Goal: Task Accomplishment & Management: Use online tool/utility

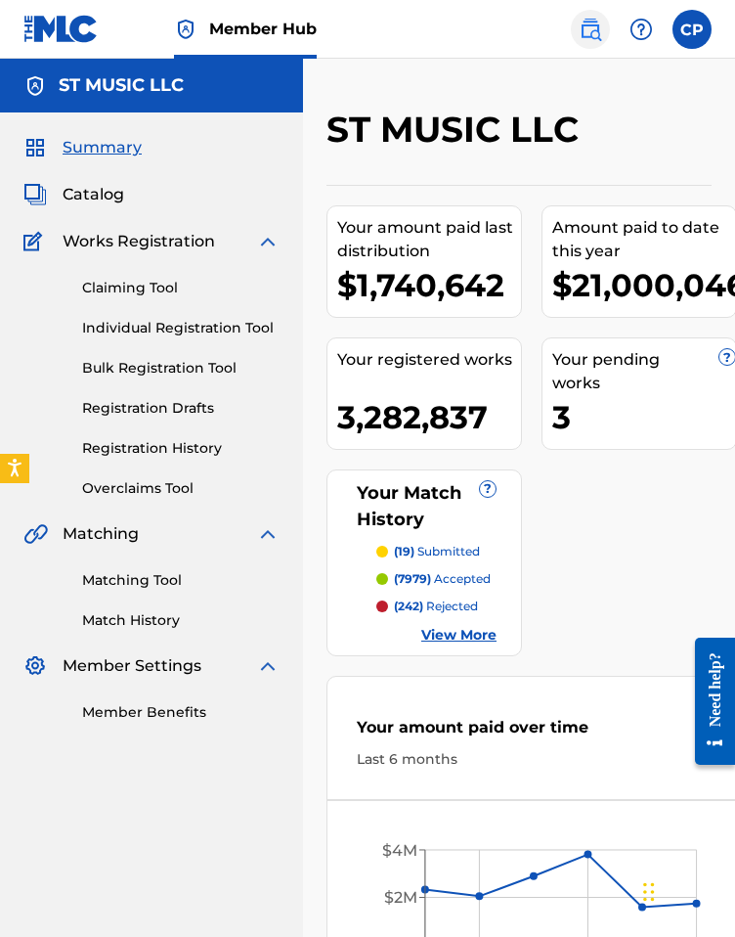
click at [582, 32] on img at bounding box center [590, 29] width 23 height 23
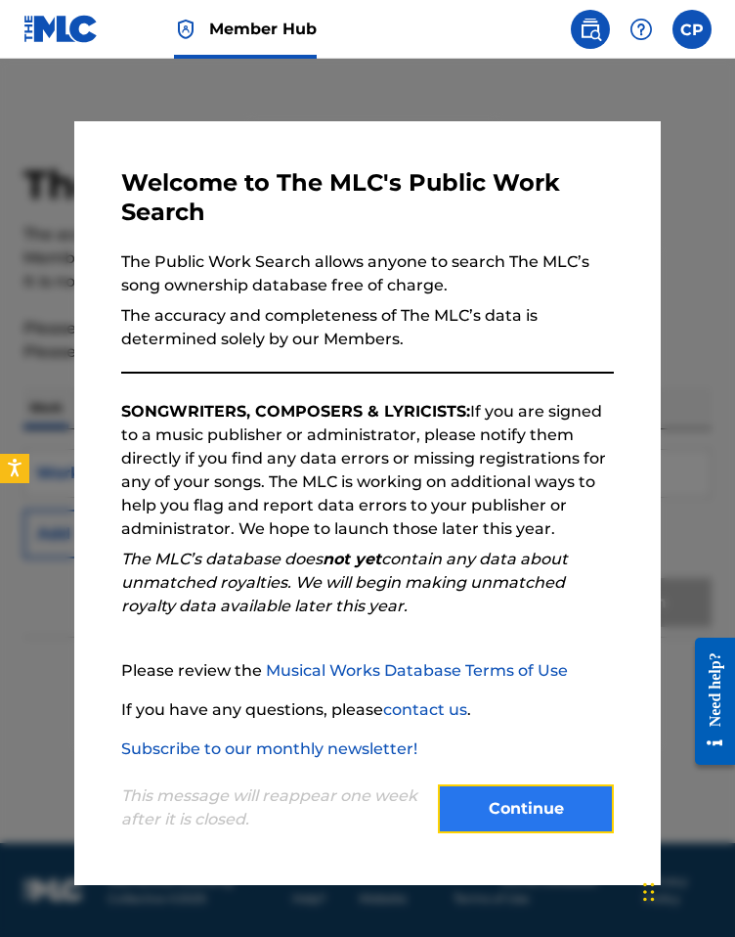
click at [520, 831] on button "Continue" at bounding box center [526, 808] width 176 height 49
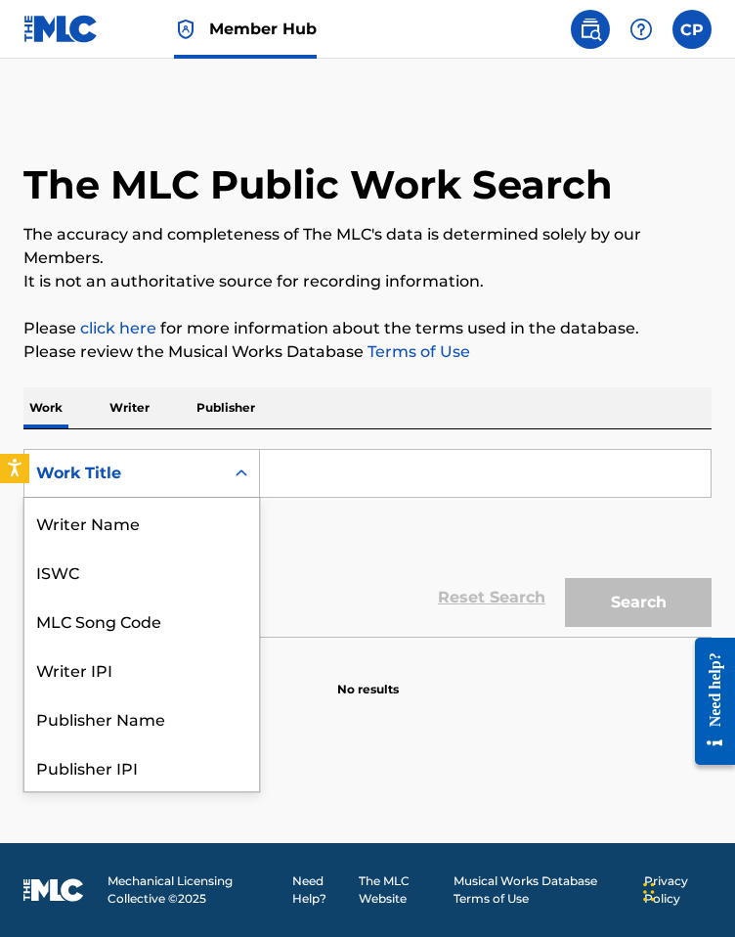
click at [205, 467] on div "Work Title" at bounding box center [124, 473] width 176 height 23
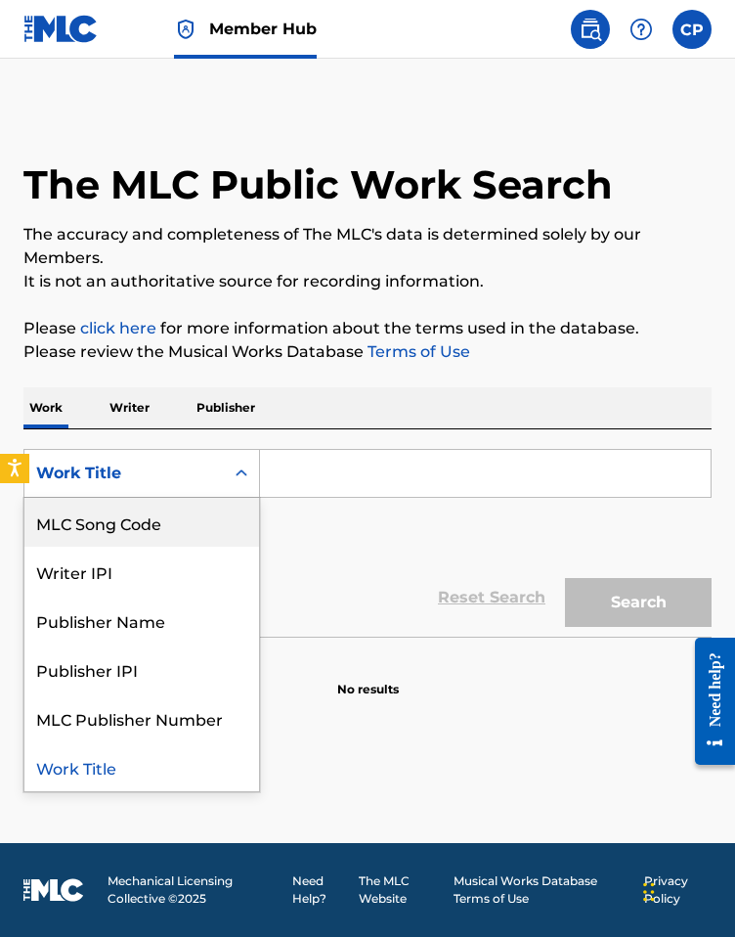
click at [213, 525] on div "MLC Song Code" at bounding box center [141, 522] width 235 height 49
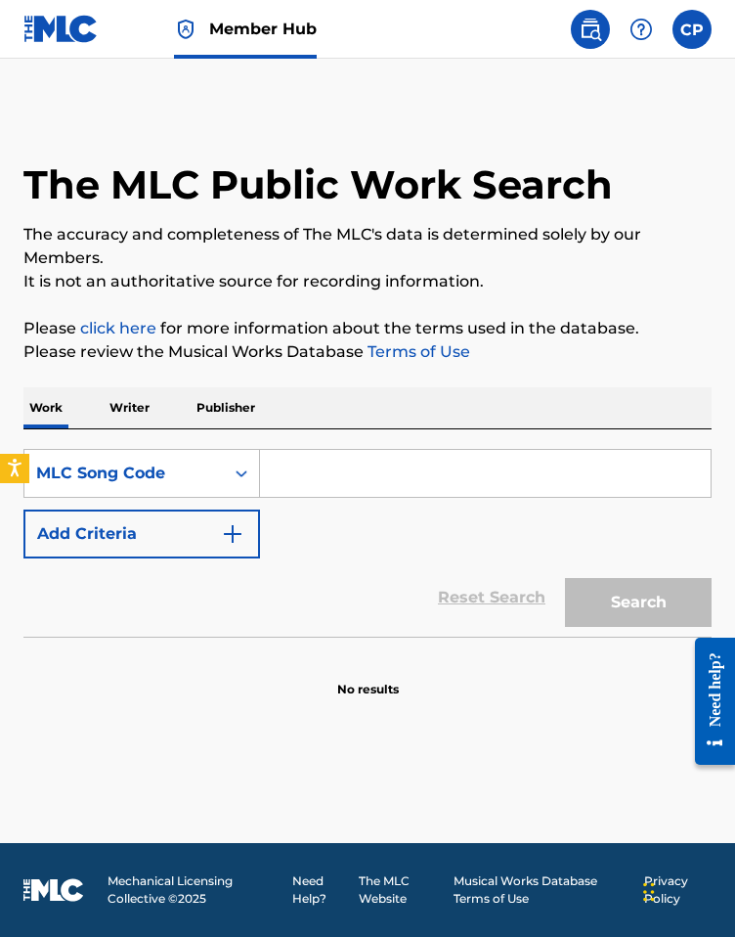
click at [352, 444] on div "SearchWithCriteriacd6518d6-be0e-4335-8eba-56166972d9ff MLC Song Code Add Criter…" at bounding box center [367, 532] width 688 height 207
click at [357, 460] on input "Search Form" at bounding box center [485, 473] width 451 height 47
type input "ç"
paste input "VW6WFD"
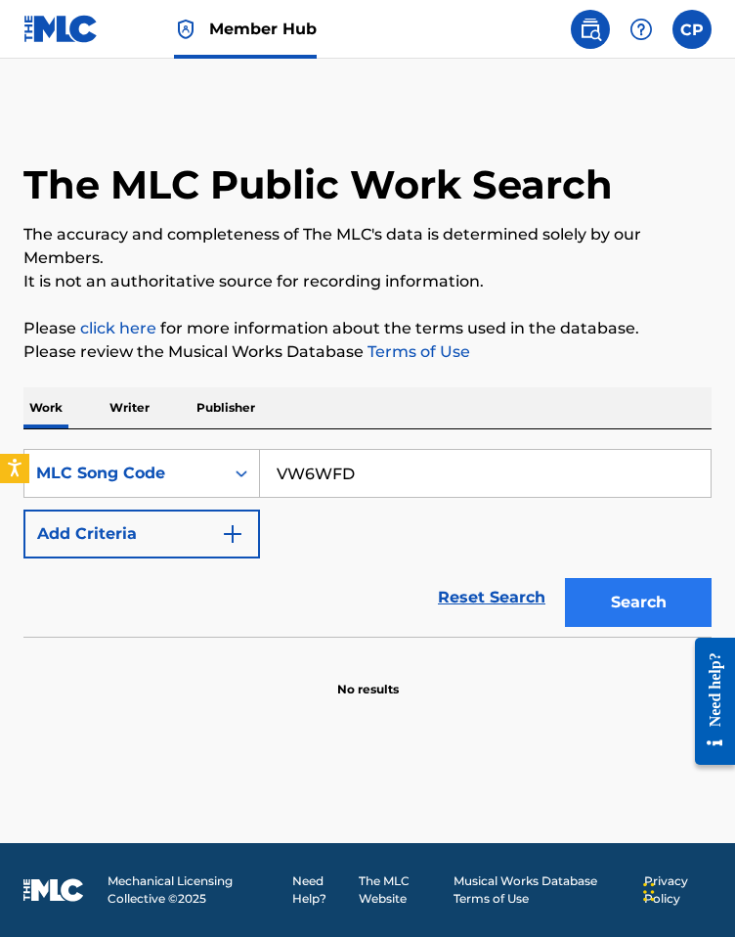
type input "VW6WFD"
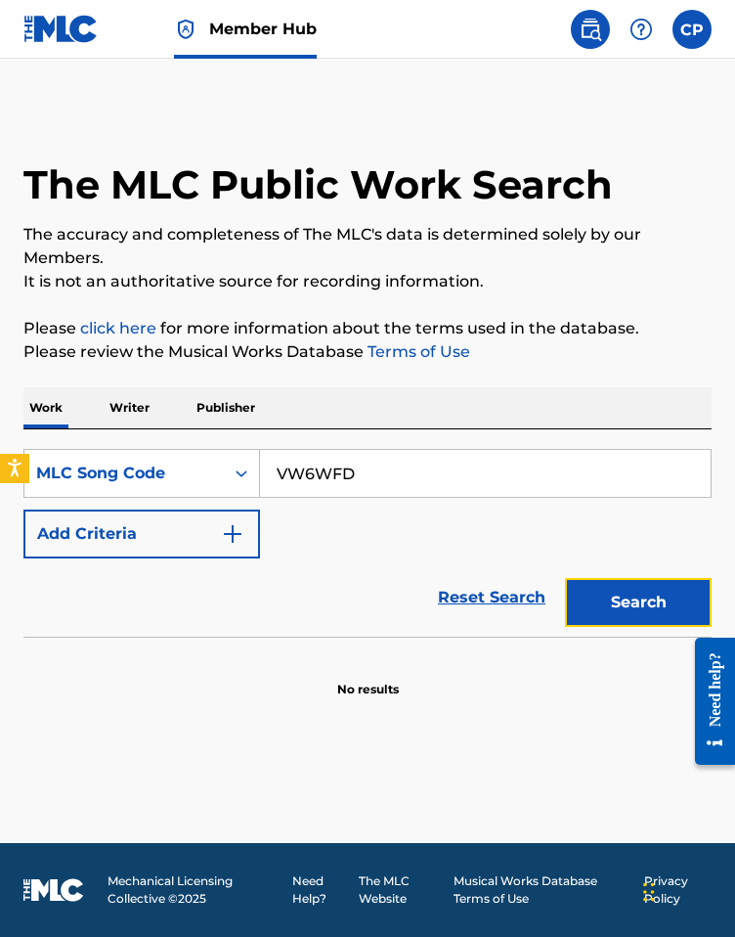
click at [655, 594] on button "Search" at bounding box center [638, 602] width 147 height 49
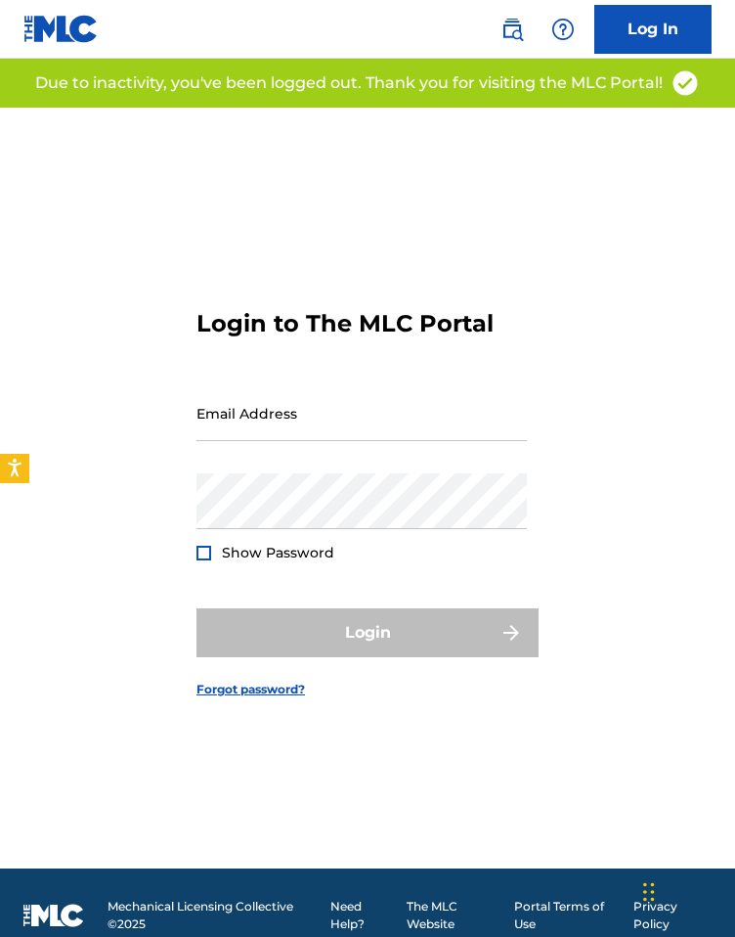
click at [337, 470] on div "Email Address" at bounding box center [362, 429] width 331 height 88
click at [282, 421] on input "Email Address" at bounding box center [362, 413] width 331 height 56
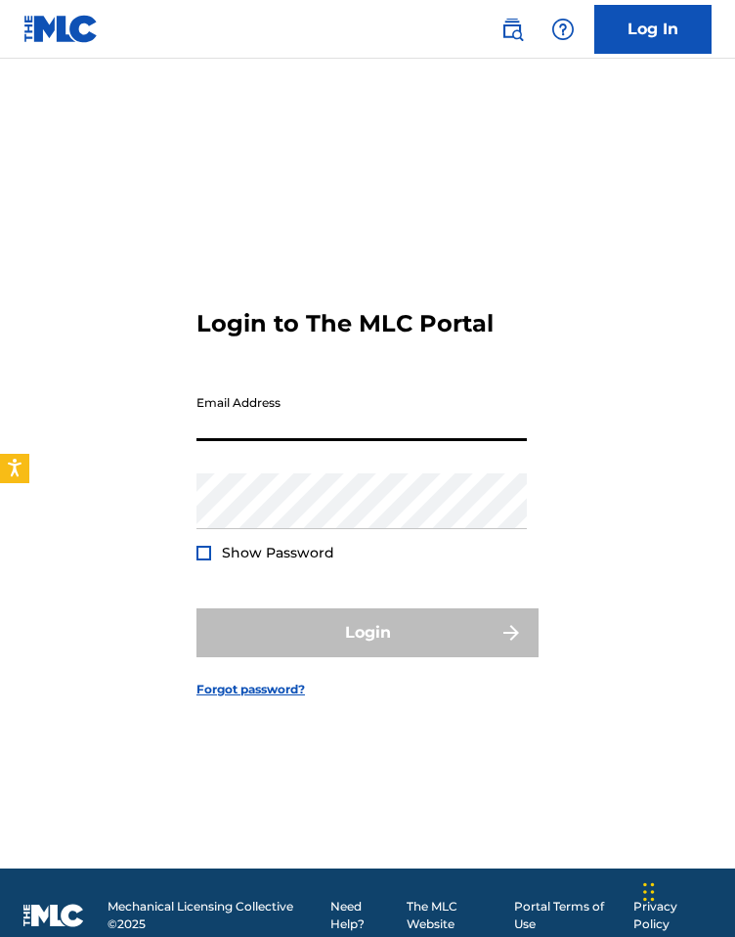
type input "[EMAIL_ADDRESS][DOMAIN_NAME]"
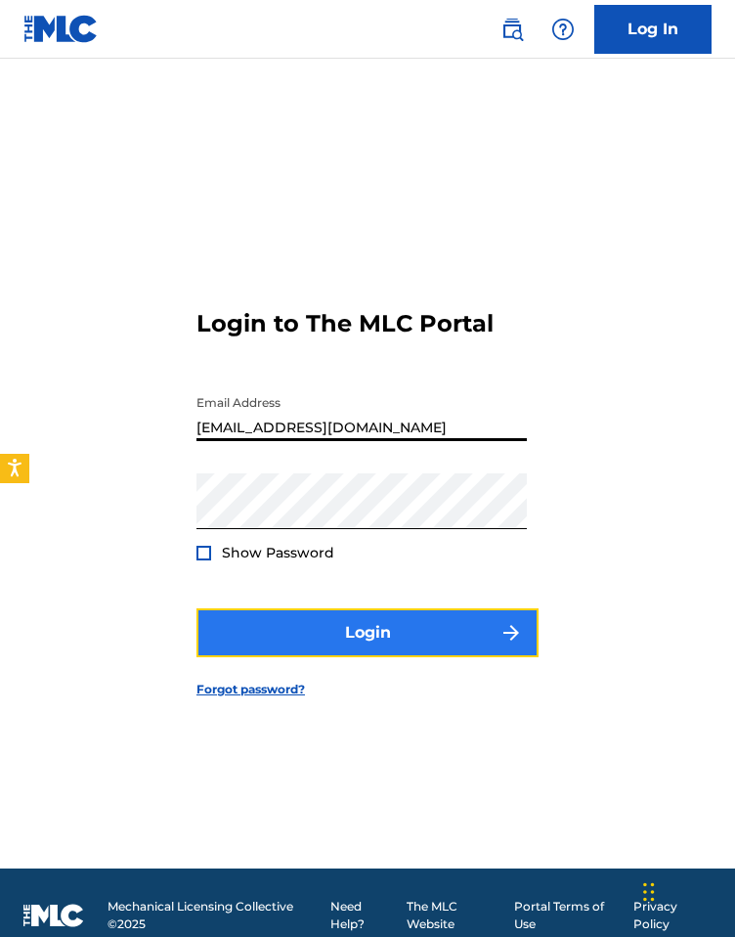
click at [391, 637] on button "Login" at bounding box center [368, 632] width 342 height 49
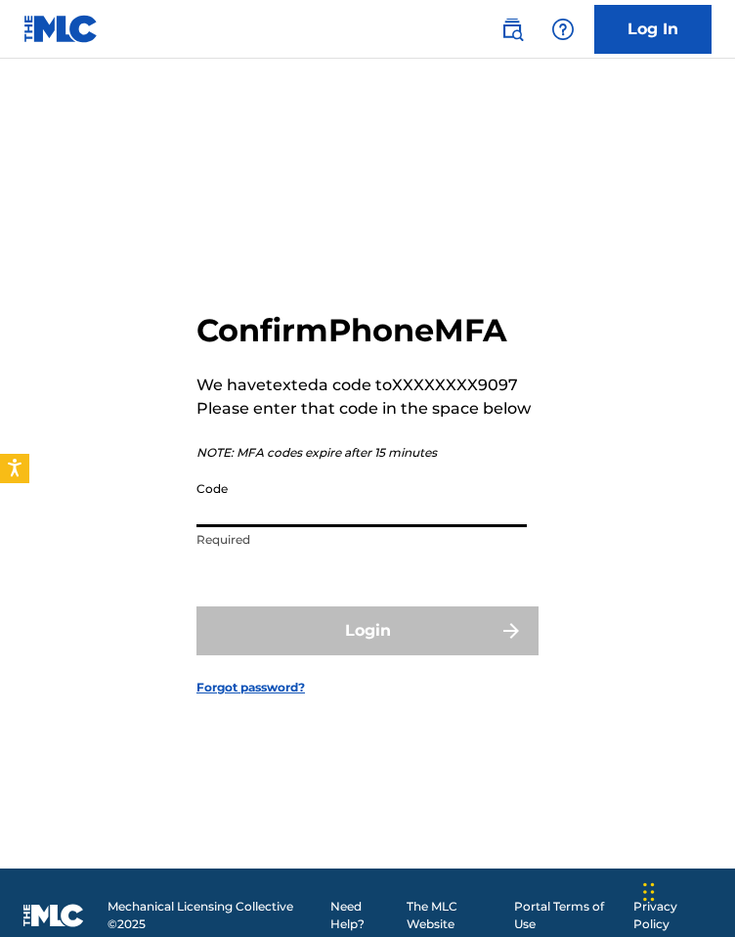
click at [329, 497] on input "Code" at bounding box center [362, 499] width 331 height 56
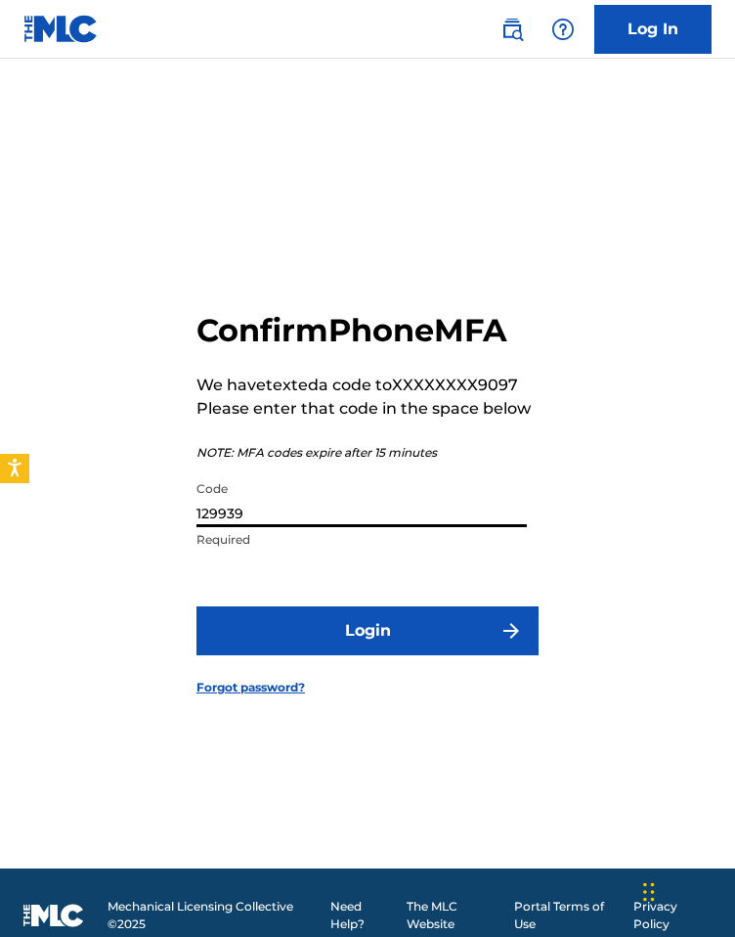
type input "129939"
click at [197, 606] on button "Login" at bounding box center [368, 630] width 342 height 49
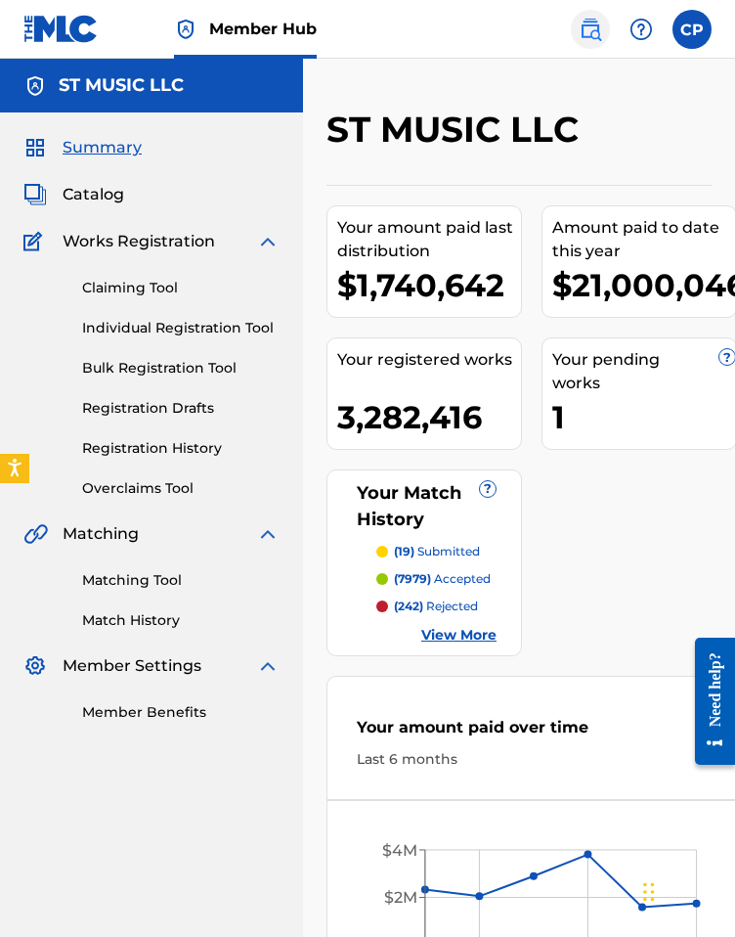
click at [583, 29] on img at bounding box center [590, 29] width 23 height 23
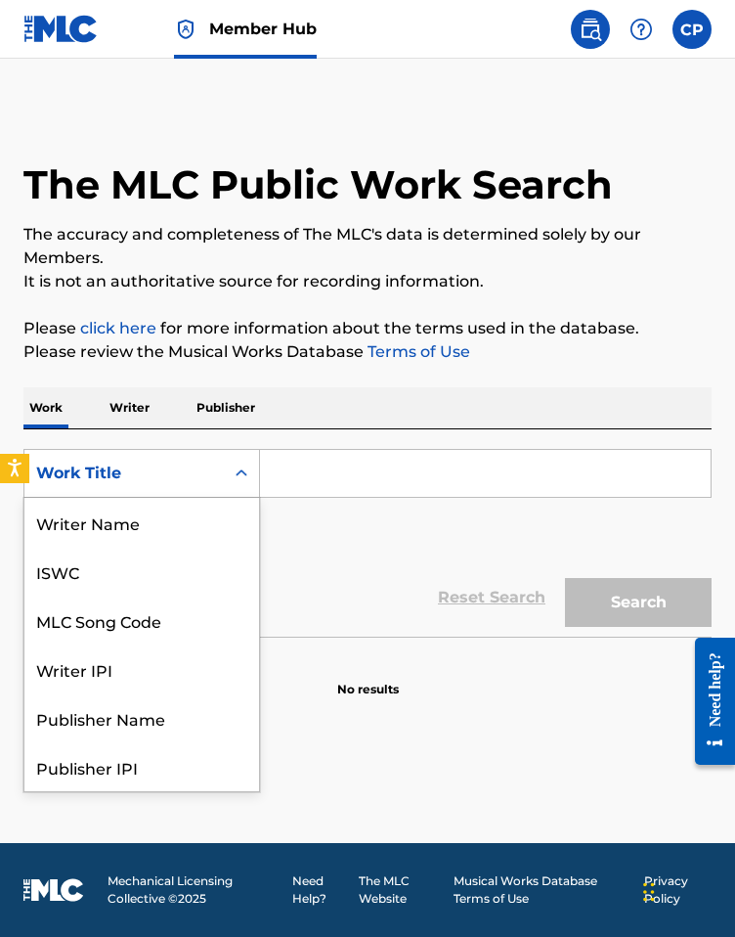
click at [221, 472] on div "Work Title" at bounding box center [123, 473] width 199 height 37
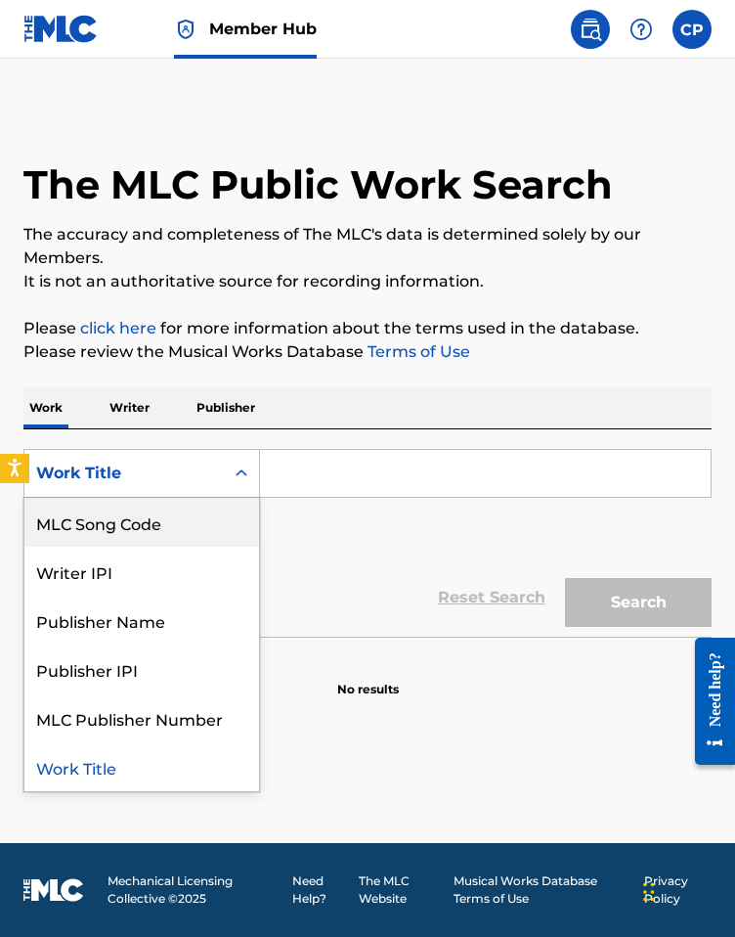
click at [200, 532] on div "MLC Song Code" at bounding box center [141, 522] width 235 height 49
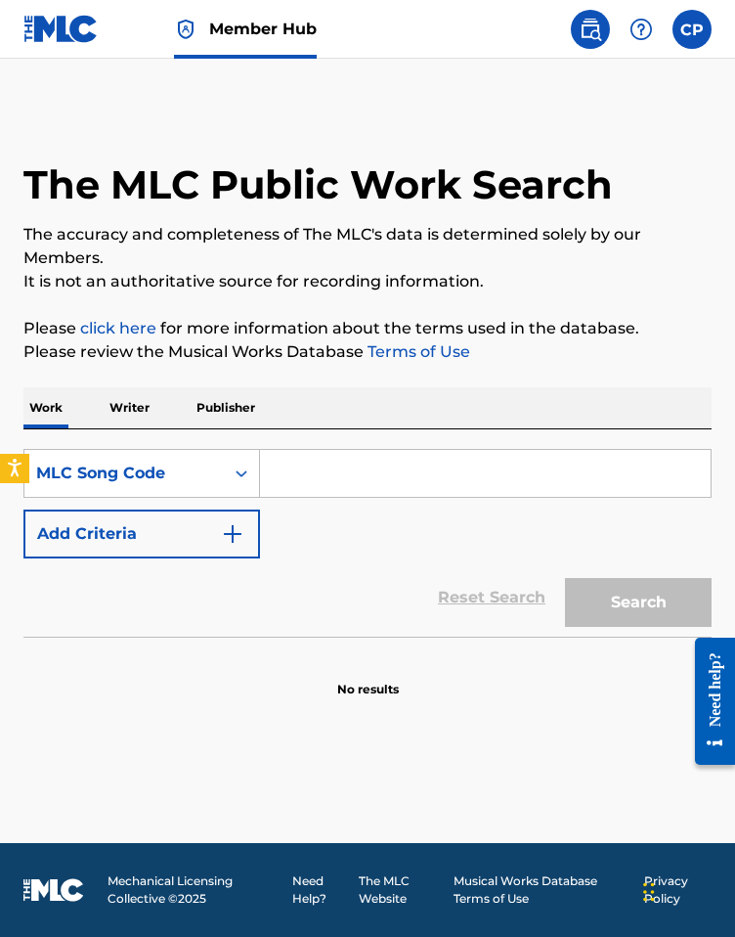
click at [331, 488] on input "Search Form" at bounding box center [485, 473] width 451 height 47
paste input "VW6WFD"
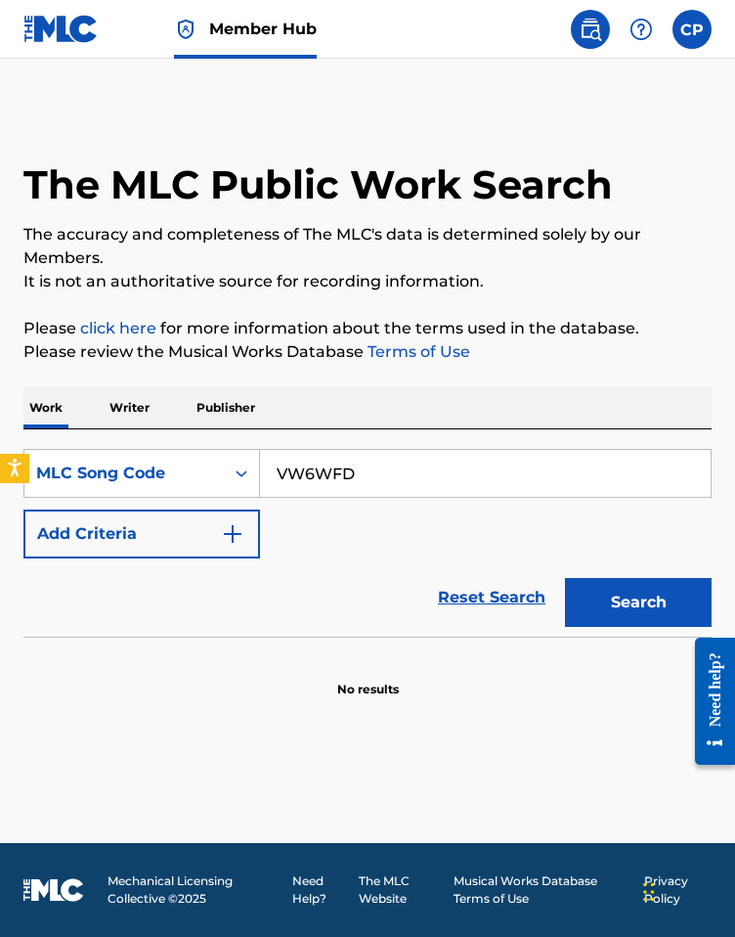
type input "VW6WFD"
click at [565, 578] on button "Search" at bounding box center [638, 602] width 147 height 49
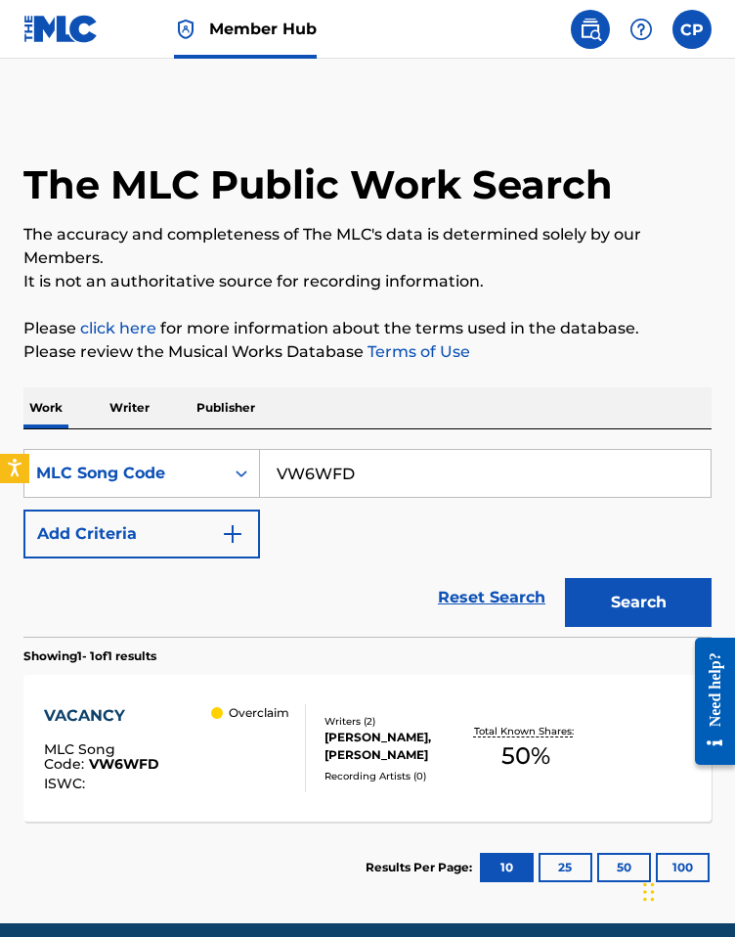
click at [350, 726] on div "Writers ( 2 )" at bounding box center [397, 721] width 145 height 15
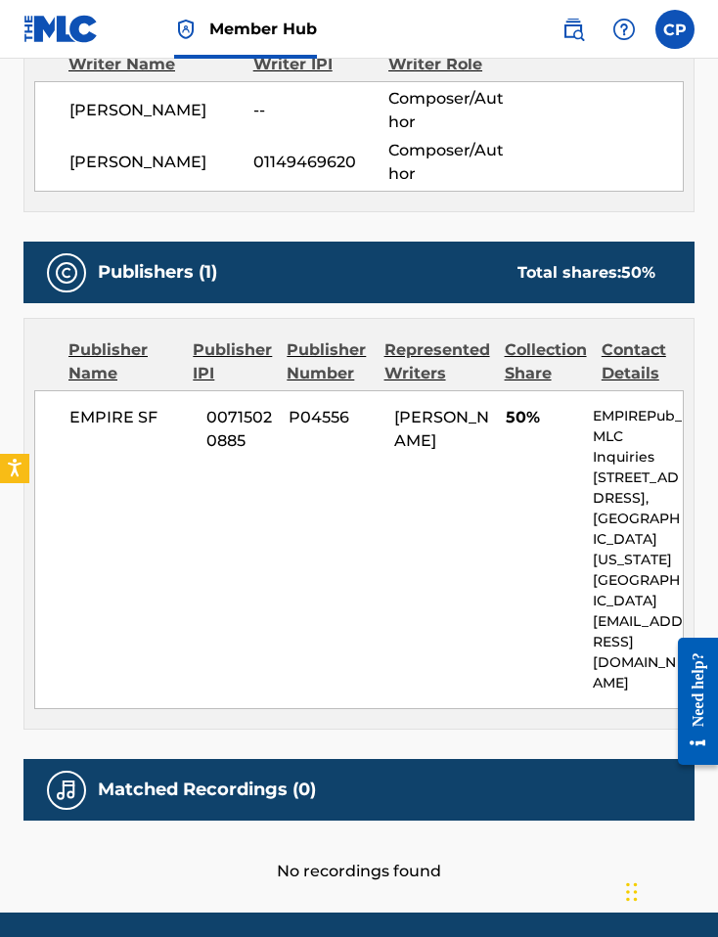
scroll to position [800, 0]
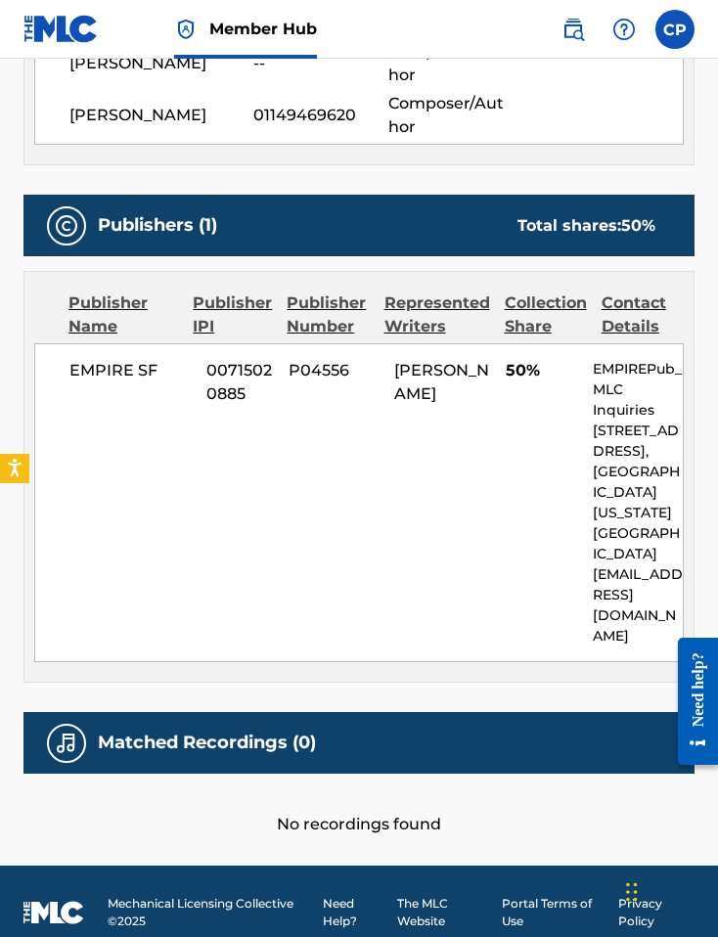
click at [314, 367] on span "P04556" at bounding box center [333, 370] width 91 height 23
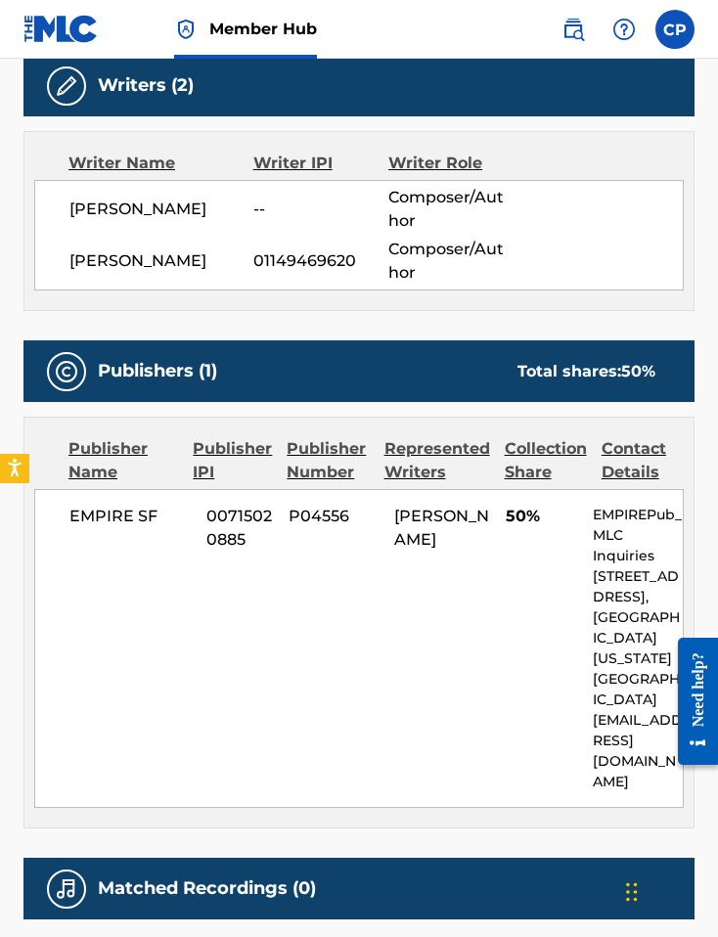
click at [284, 255] on span "01149469620" at bounding box center [320, 260] width 135 height 23
copy span "01149469620"
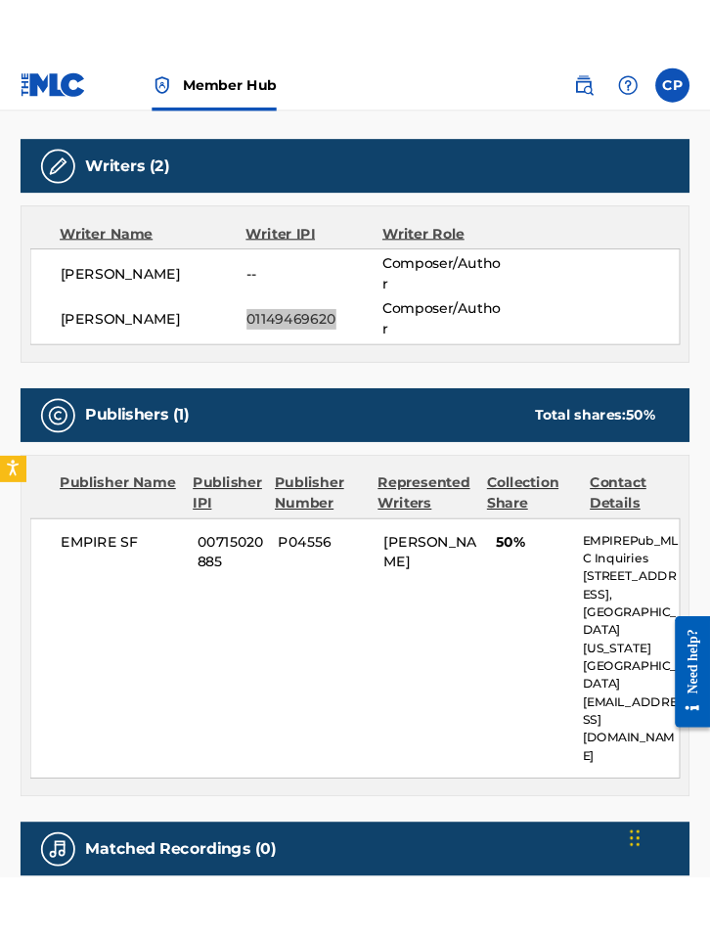
scroll to position [618, 0]
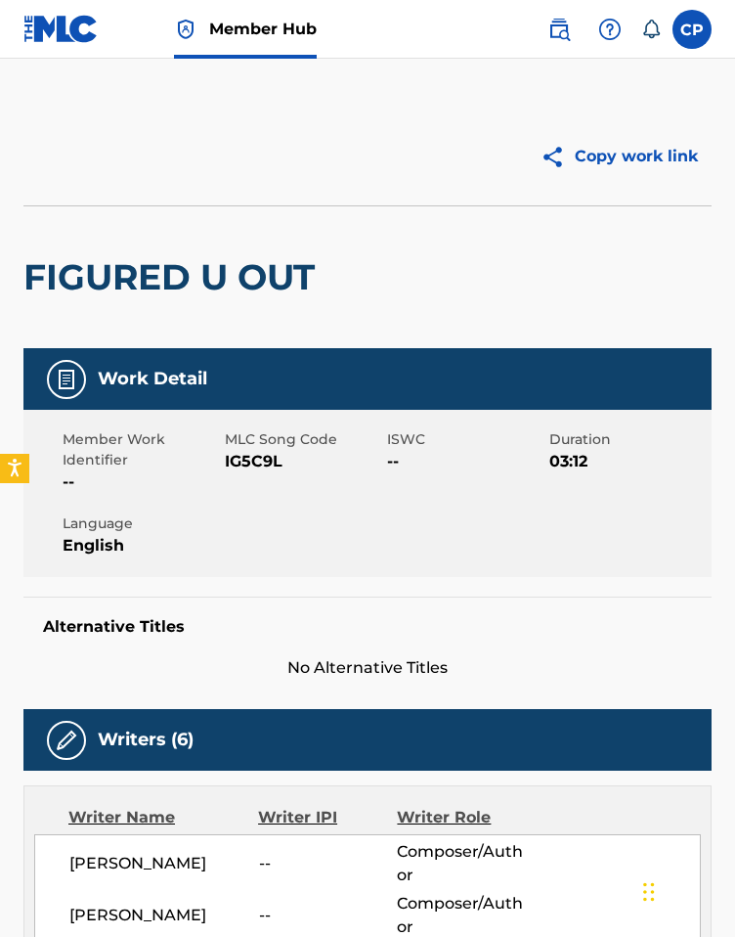
click at [42, 43] on link at bounding box center [60, 29] width 75 height 58
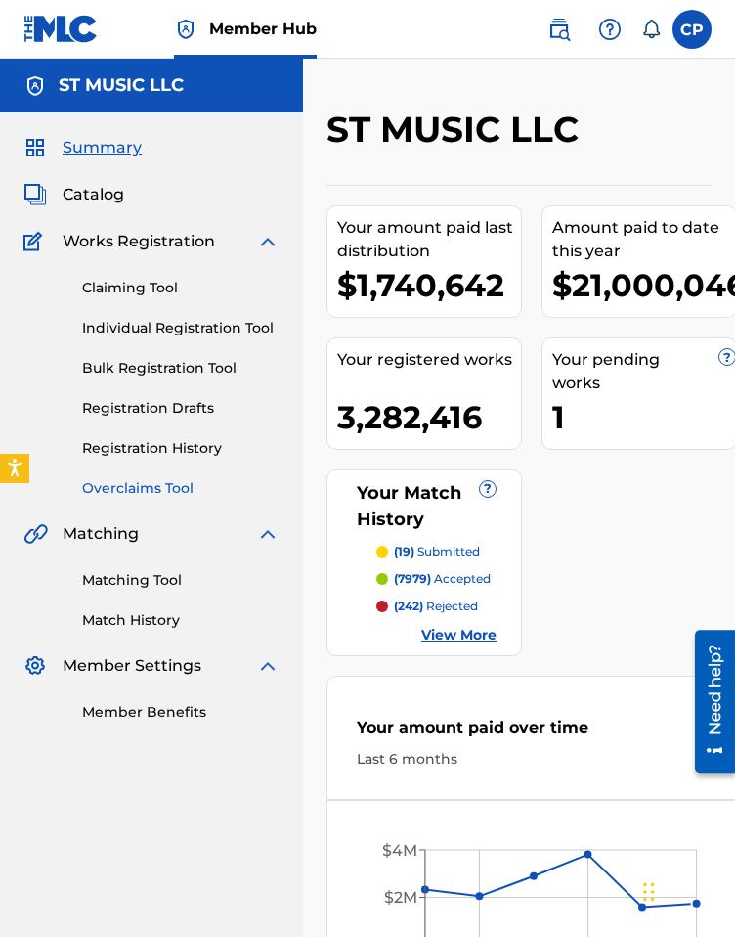
click at [146, 493] on link "Overclaims Tool" at bounding box center [181, 488] width 198 height 21
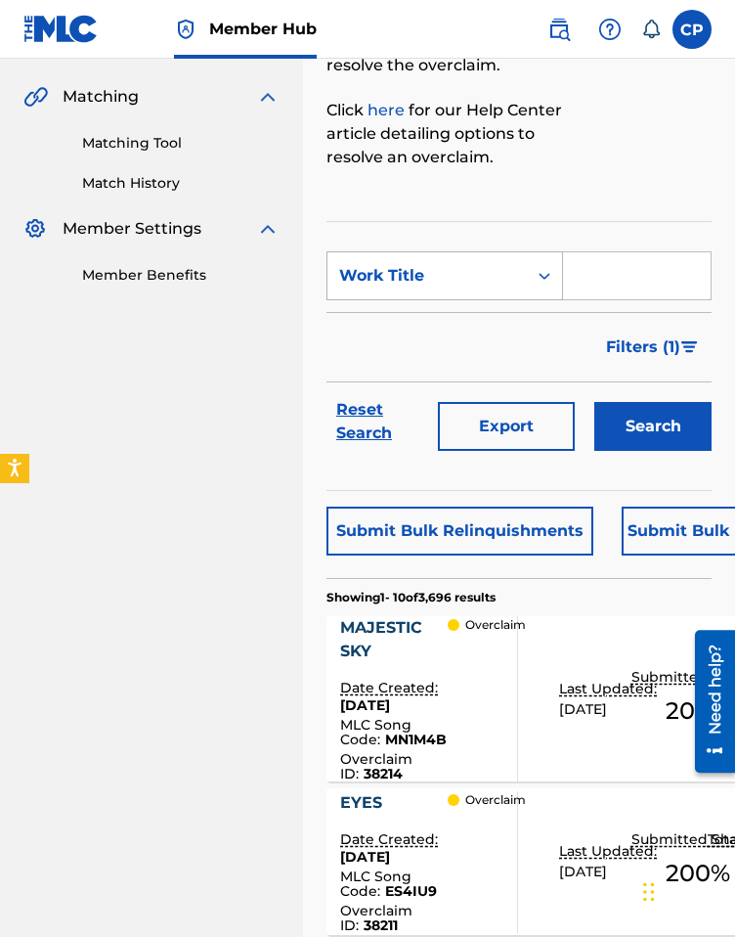
scroll to position [377, 0]
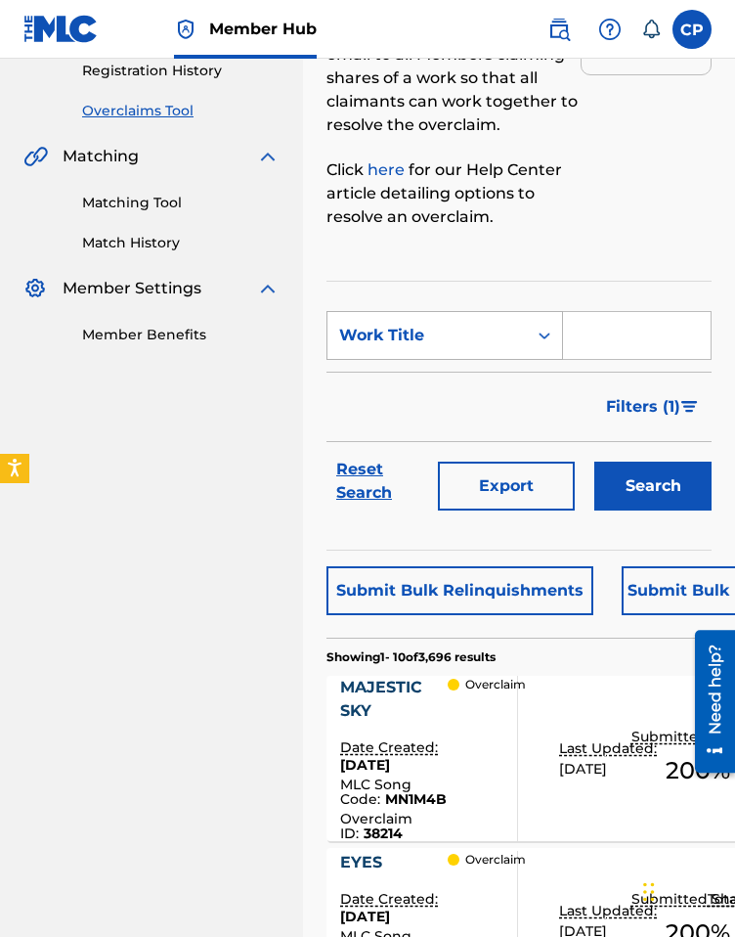
click at [438, 334] on div "Work Title" at bounding box center [427, 335] width 176 height 23
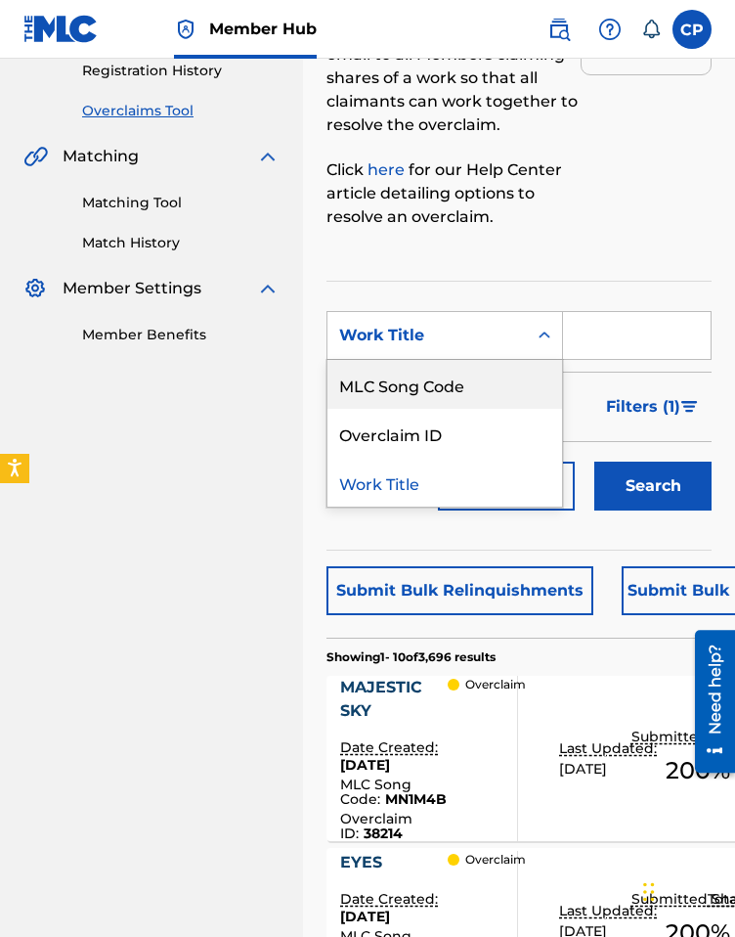
click at [439, 377] on div "MLC Song Code" at bounding box center [445, 384] width 235 height 49
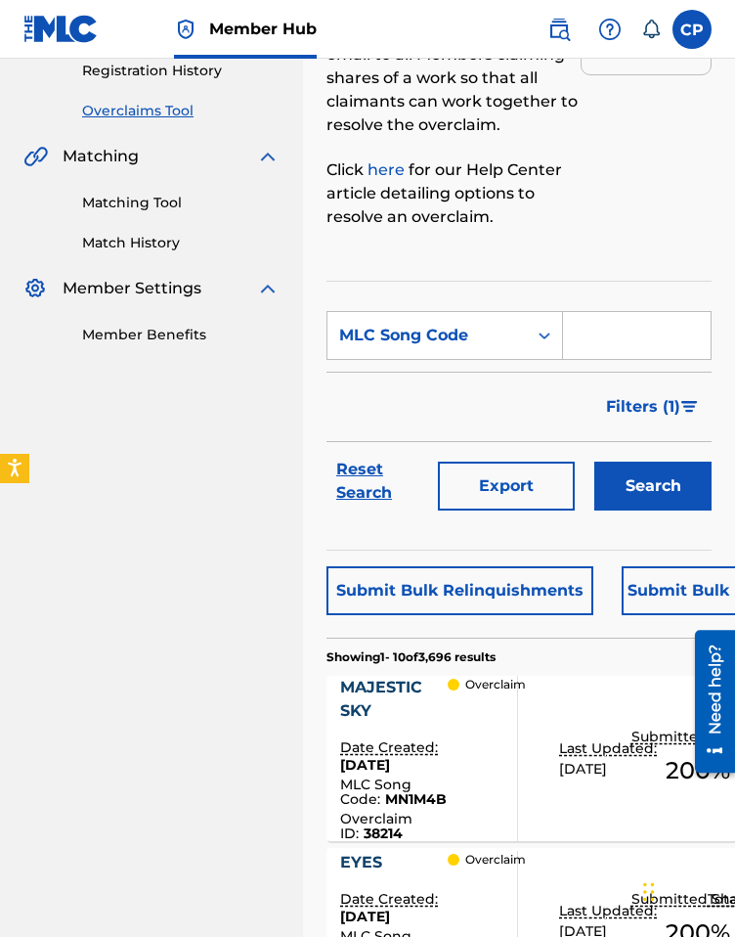
click at [573, 360] on form "SearchWithCriteria412e2653-0a2a-4b91-90c1-d9fbbae74899 MLC Song Code Filter Sta…" at bounding box center [519, 415] width 385 height 209
click at [597, 341] on input "Search Form" at bounding box center [637, 335] width 148 height 47
paste input "VW6WFD"
type input "VW6WFD"
click at [674, 474] on button "Search" at bounding box center [653, 486] width 117 height 49
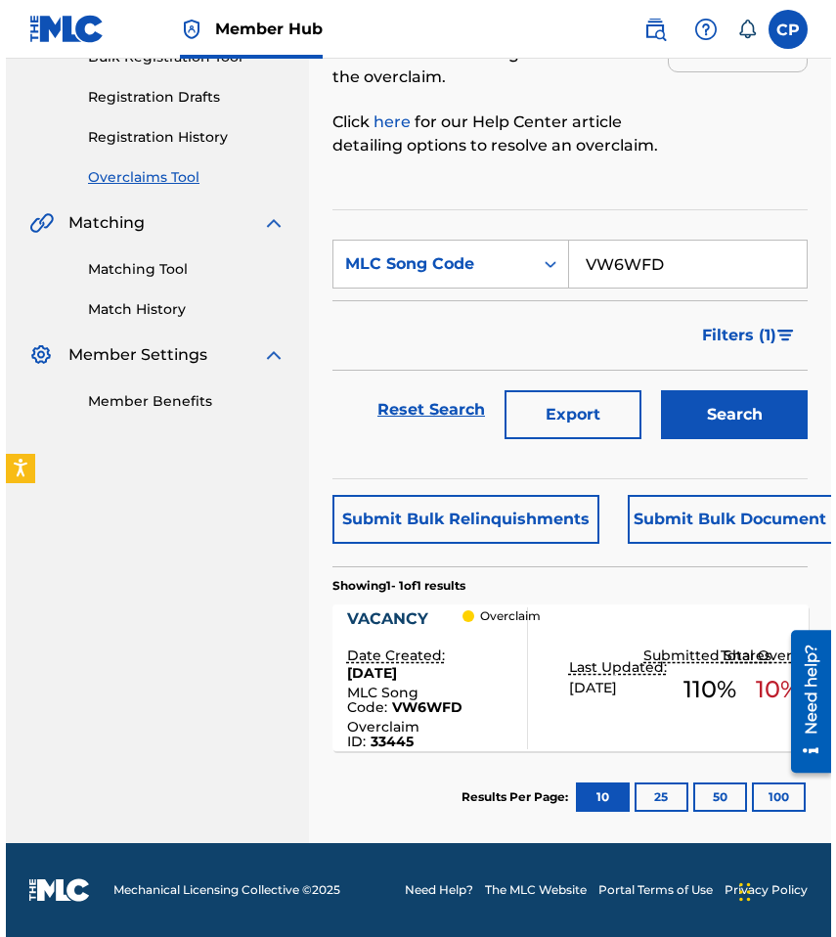
scroll to position [287, 0]
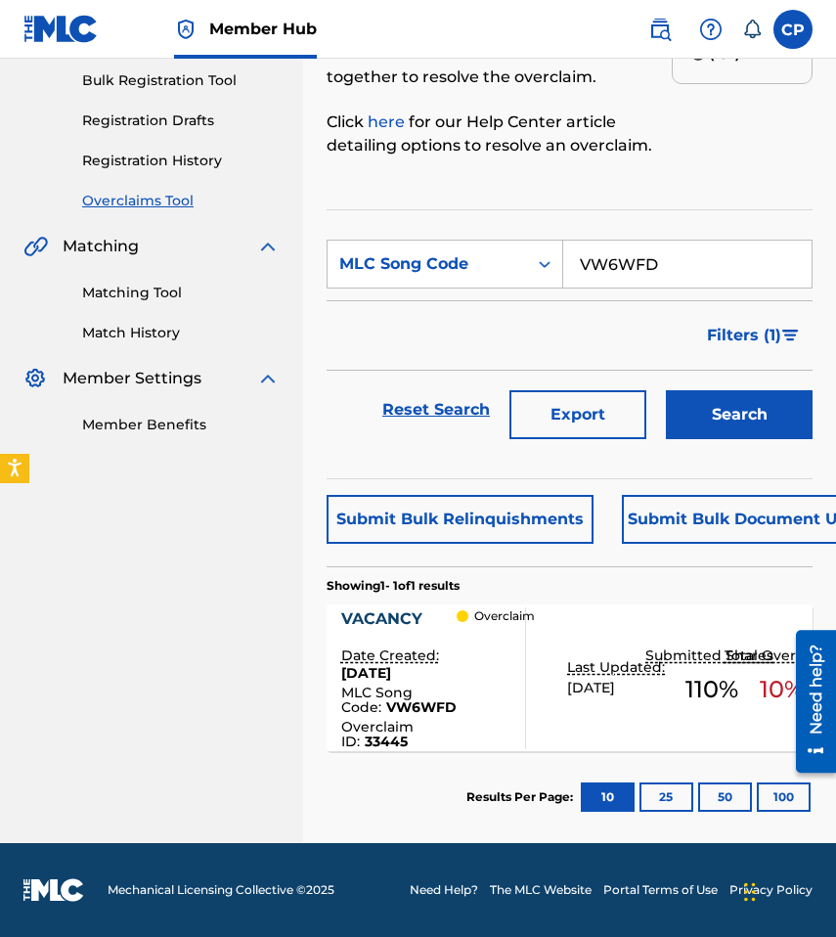
click at [624, 697] on div "Last Updated: August 22, 2025" at bounding box center [615, 677] width 97 height 41
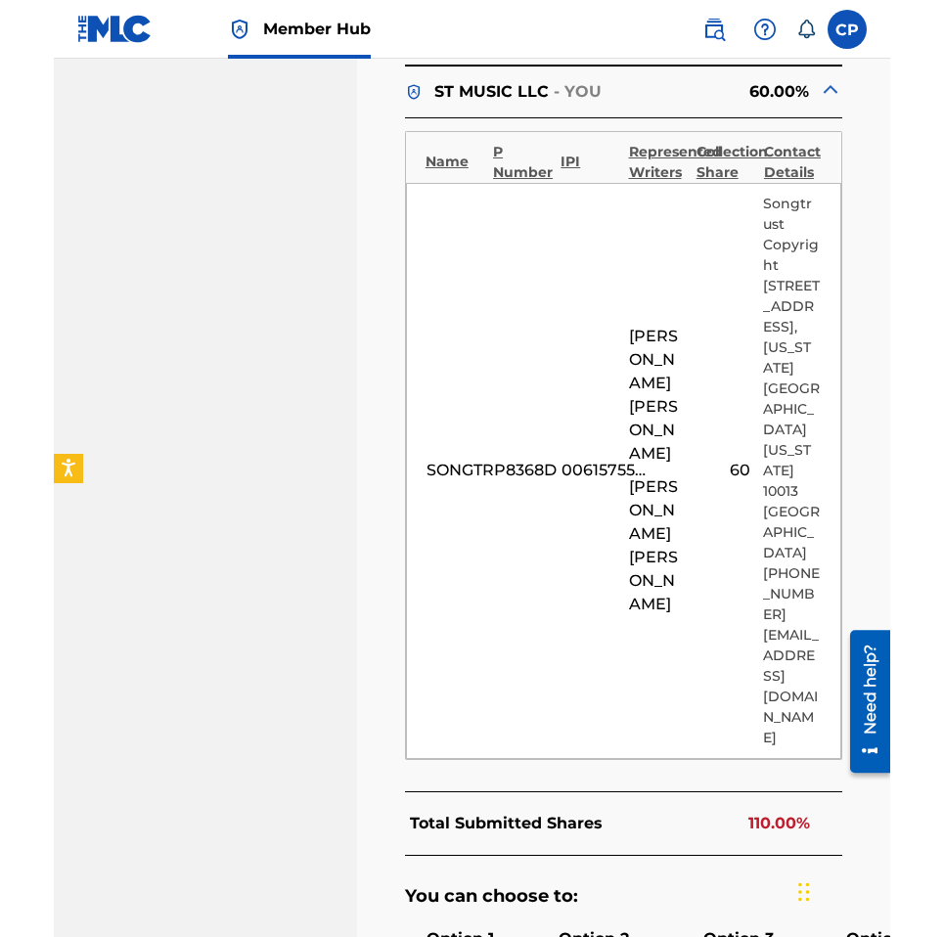
scroll to position [889, 0]
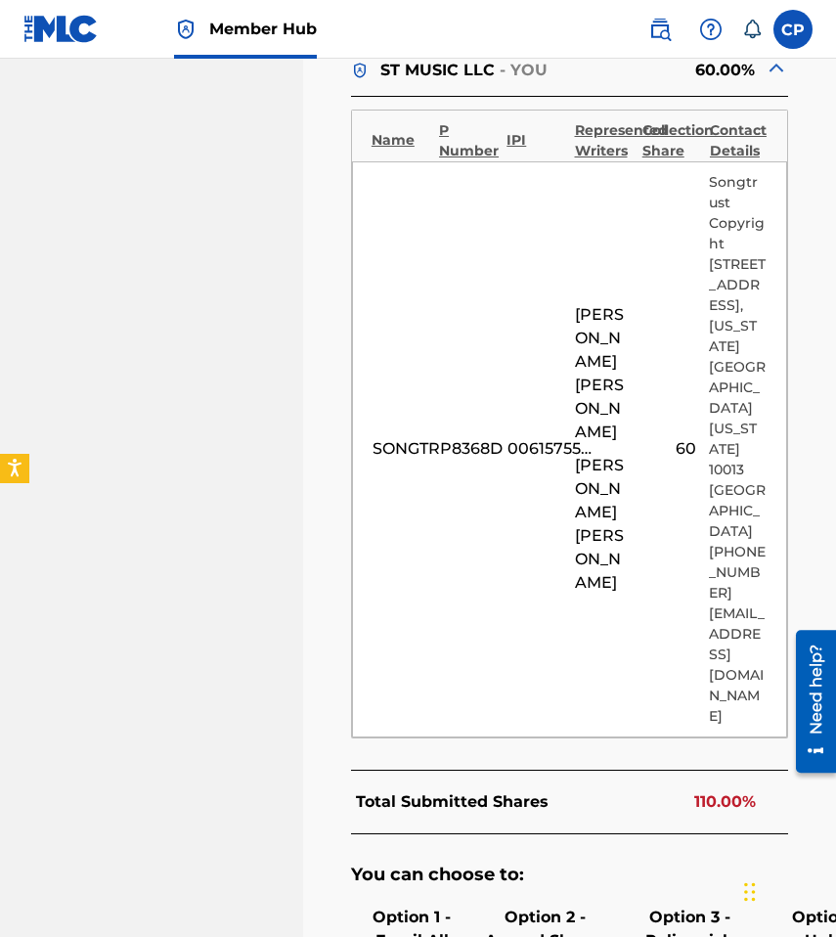
click at [0, 362] on nav "ST MUSIC LLC Summary Catalog Works Registration Claiming Tool Individual Regist…" at bounding box center [151, 269] width 303 height 2199
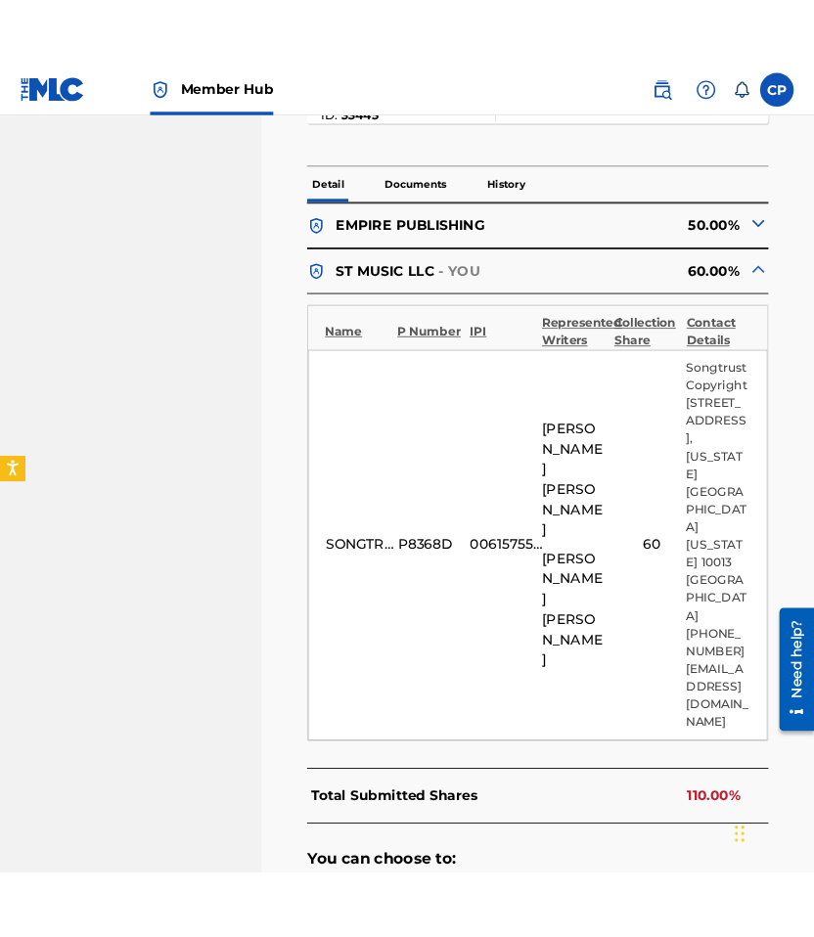
scroll to position [660, 0]
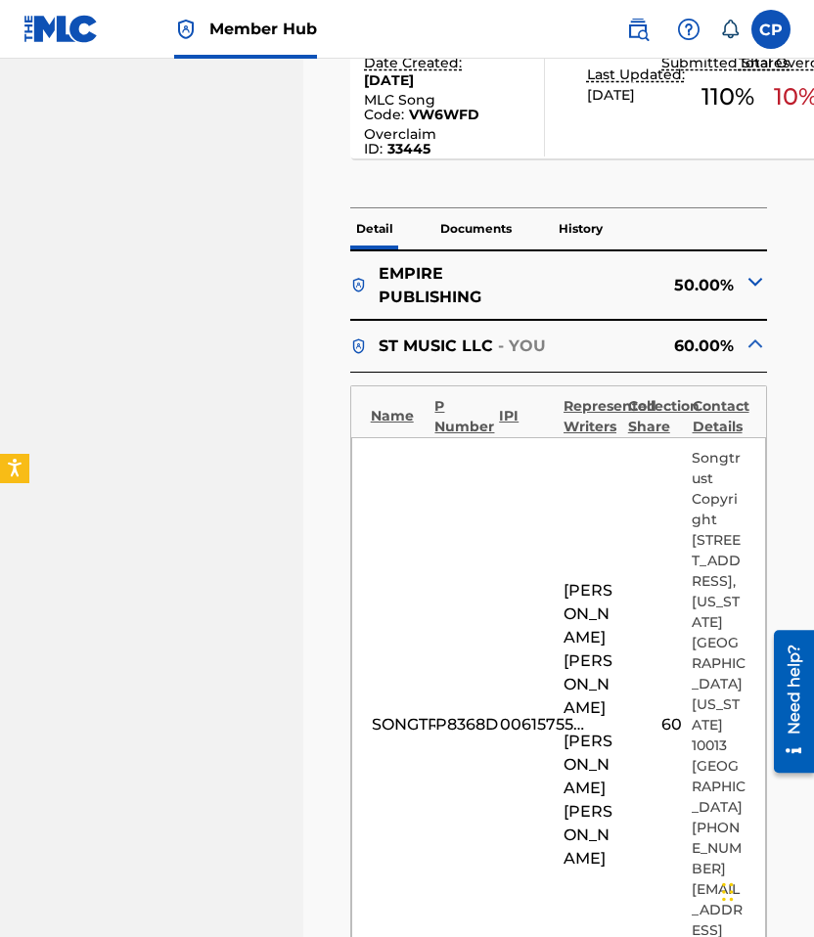
click at [734, 277] on img at bounding box center [754, 281] width 23 height 23
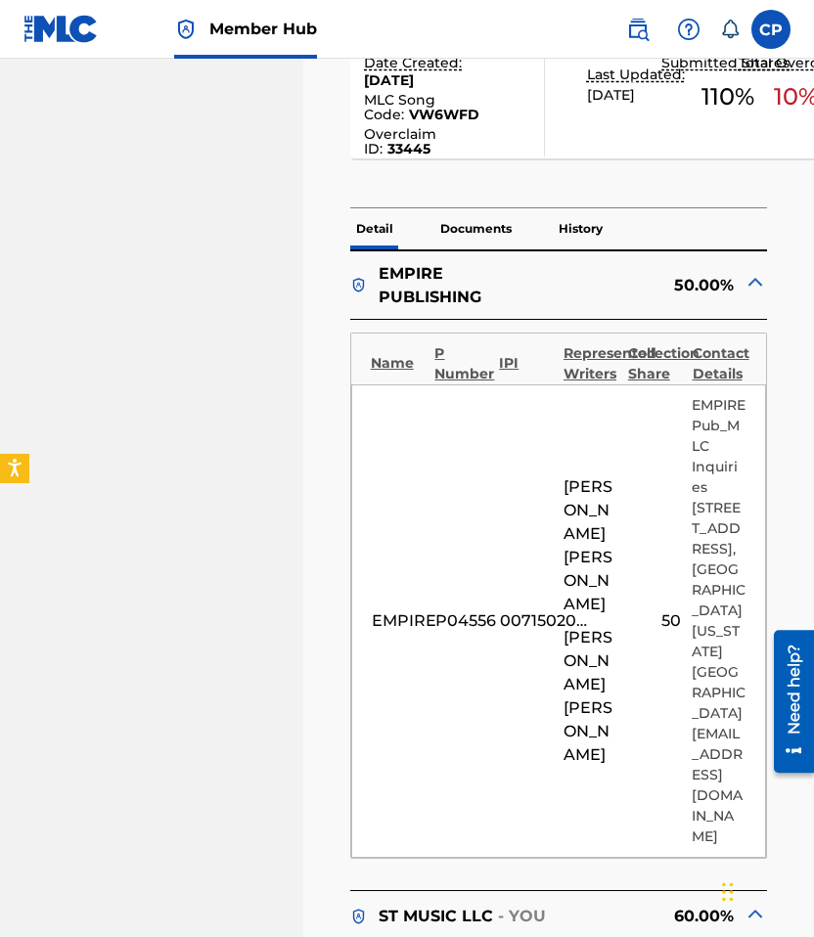
click at [734, 282] on img at bounding box center [754, 281] width 23 height 23
